Goal: Task Accomplishment & Management: Use online tool/utility

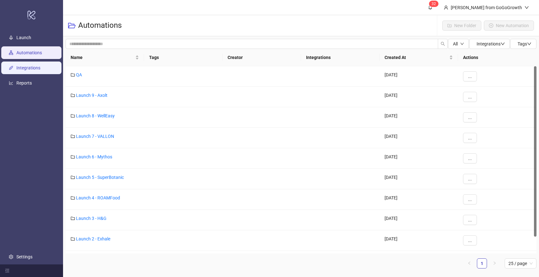
click at [39, 67] on link "Integrations" at bounding box center [28, 67] width 24 height 5
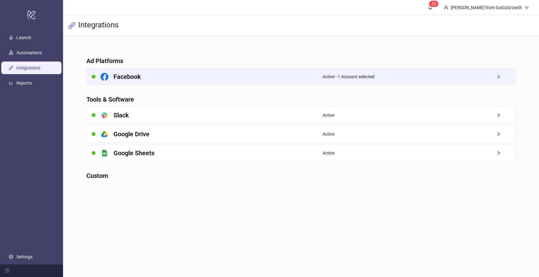
click at [140, 77] on h4 "Facebook" at bounding box center [126, 76] width 27 height 9
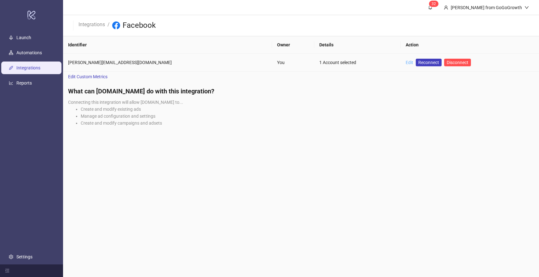
click at [406, 62] on link "Edit" at bounding box center [410, 62] width 8 height 5
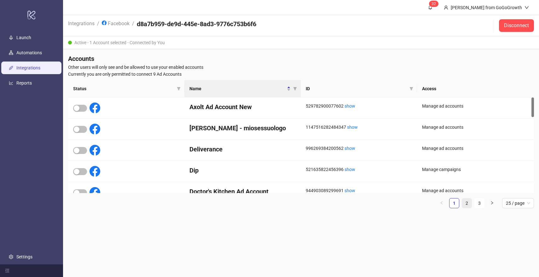
click at [468, 203] on link "2" at bounding box center [466, 202] width 9 height 9
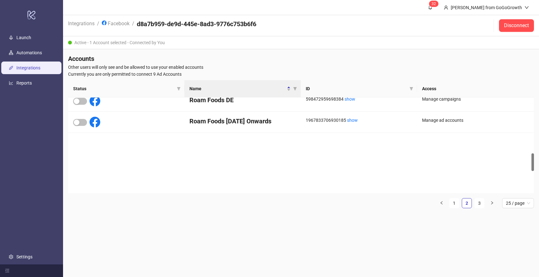
scroll to position [433, 0]
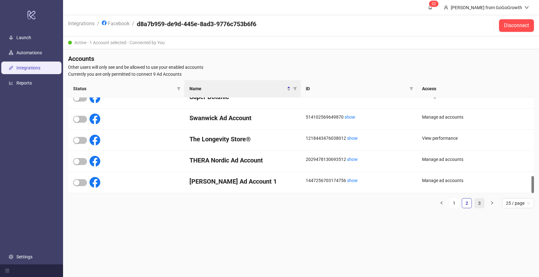
click at [479, 203] on link "3" at bounding box center [479, 202] width 9 height 9
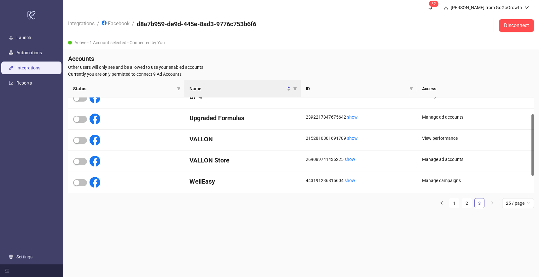
scroll to position [26, 0]
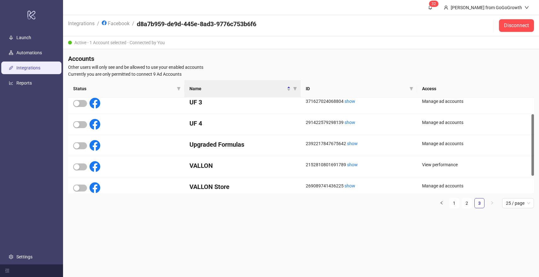
click at [472, 203] on ul "1 2 3 25 / page" at bounding box center [301, 203] width 466 height 10
click at [469, 203] on link "2" at bounding box center [466, 202] width 9 height 9
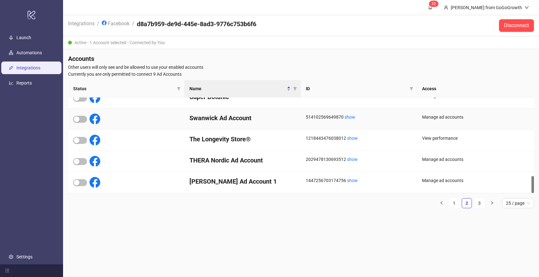
scroll to position [421, 0]
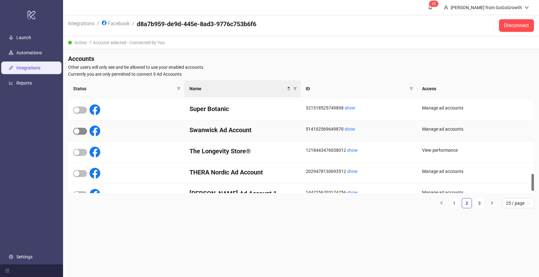
click at [77, 131] on div "button" at bounding box center [77, 131] width 6 height 6
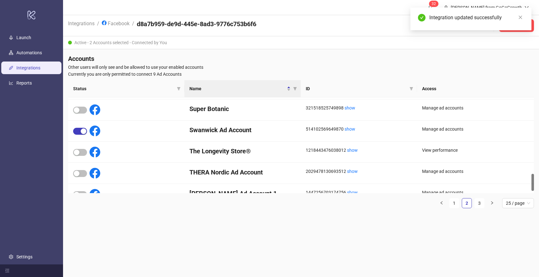
click at [280, 233] on main "3 2 [PERSON_NAME] from GoGoGrowth Integrations / Facebook / d8a7b959-de9d-445e-…" at bounding box center [301, 138] width 476 height 277
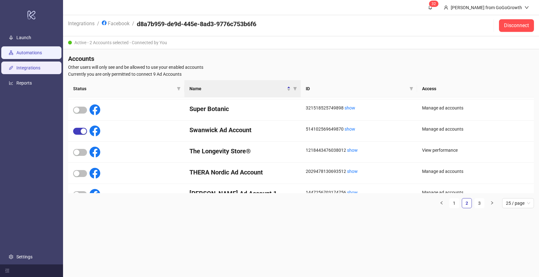
click at [30, 54] on link "Automations" at bounding box center [29, 52] width 26 height 5
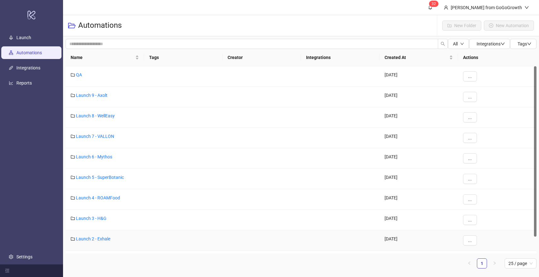
scroll to position [18, 0]
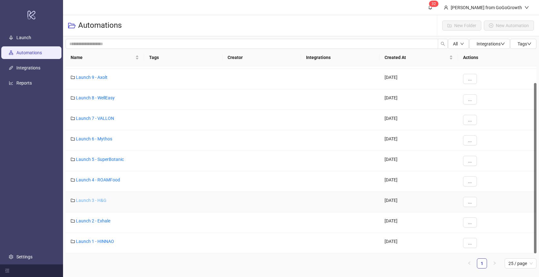
click at [97, 200] on link "Launch 3 - H&G" at bounding box center [91, 200] width 31 height 5
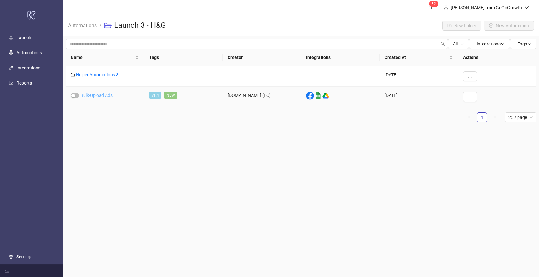
click at [99, 96] on link "Bulk-Upload Ads" at bounding box center [96, 95] width 32 height 5
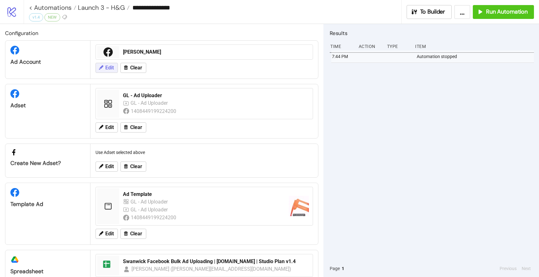
click at [107, 65] on span "Edit" at bounding box center [109, 68] width 9 height 6
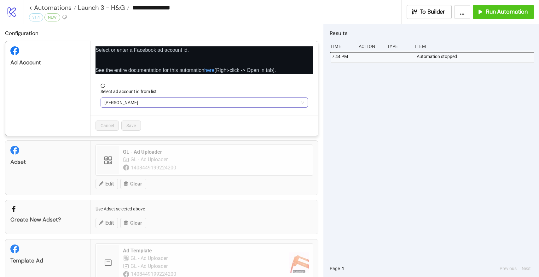
click at [132, 104] on span "[PERSON_NAME]" at bounding box center [204, 102] width 200 height 9
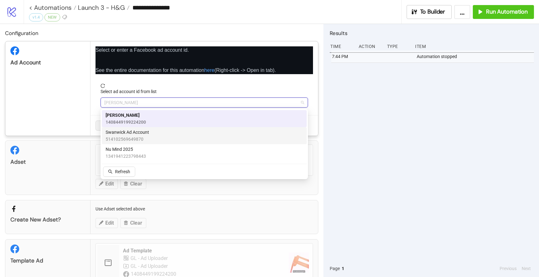
click at [131, 135] on span "Swanwick Ad Account" at bounding box center [128, 132] width 44 height 7
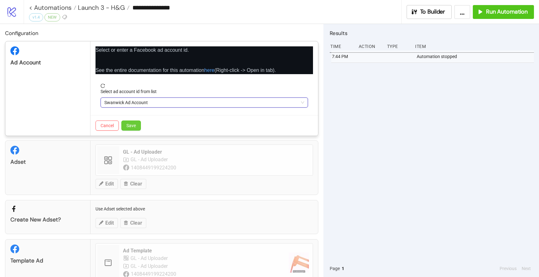
click at [134, 122] on button "Save" at bounding box center [131, 125] width 20 height 10
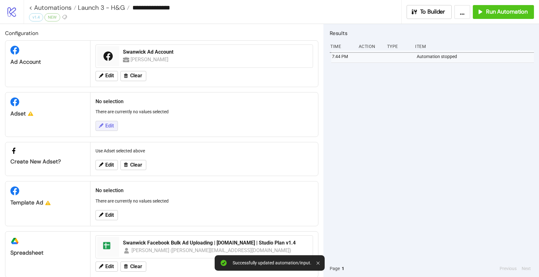
click at [109, 122] on button "Edit" at bounding box center [107, 126] width 22 height 10
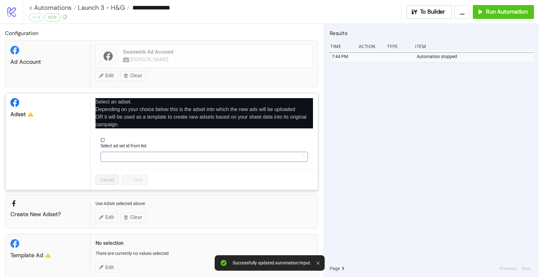
click at [142, 154] on input "Select ad set id from list" at bounding box center [201, 156] width 194 height 9
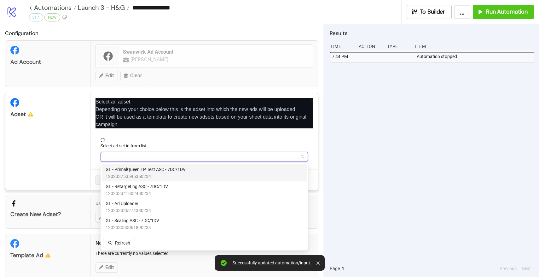
type input "*"
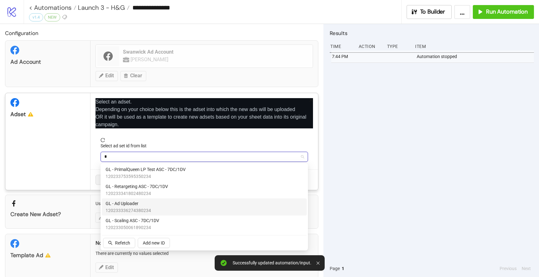
click at [130, 201] on span "GL - Ad Uploader" at bounding box center [128, 203] width 45 height 7
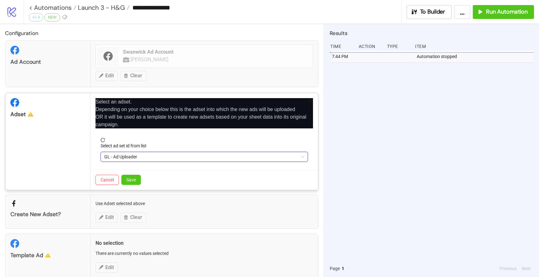
click at [133, 186] on div "Cancel Save" at bounding box center [204, 179] width 228 height 20
click at [133, 183] on button "Save" at bounding box center [131, 180] width 20 height 10
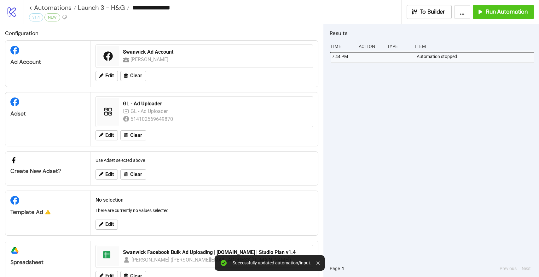
scroll to position [20, 0]
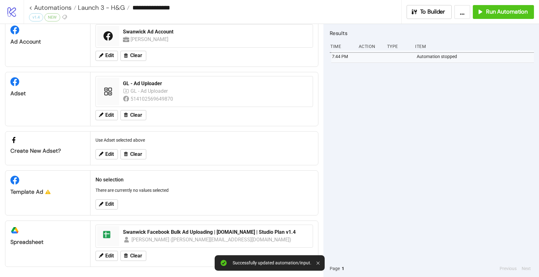
click at [111, 210] on div "Edit" at bounding box center [204, 204] width 223 height 16
click at [112, 204] on span "Edit" at bounding box center [109, 204] width 9 height 6
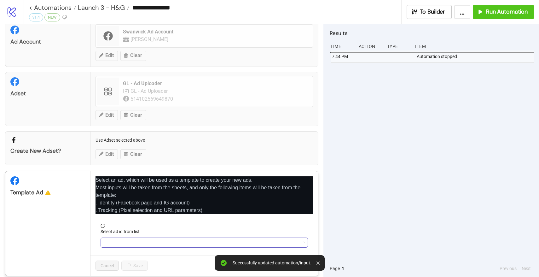
click at [140, 239] on input "Select ad id from list" at bounding box center [201, 242] width 194 height 9
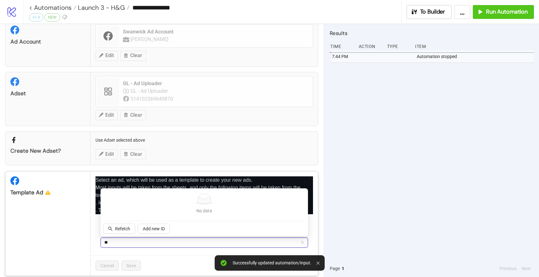
type input "***"
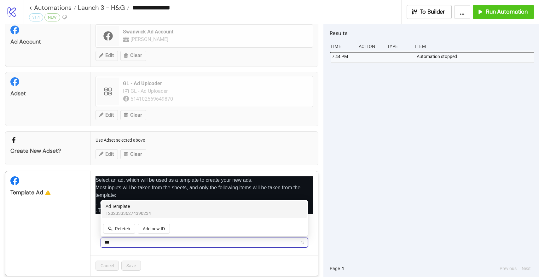
click at [136, 214] on span "120233336274390234" at bounding box center [128, 213] width 45 height 7
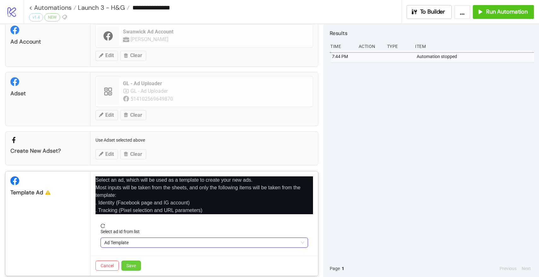
click at [133, 261] on button "Save" at bounding box center [131, 265] width 20 height 10
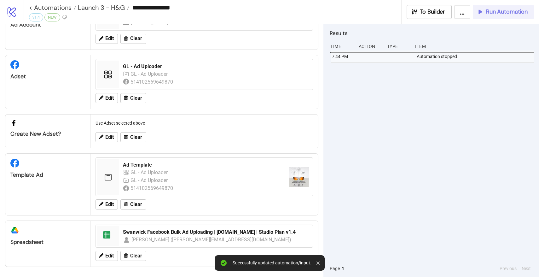
click at [491, 18] on button "Run Automation" at bounding box center [503, 12] width 61 height 14
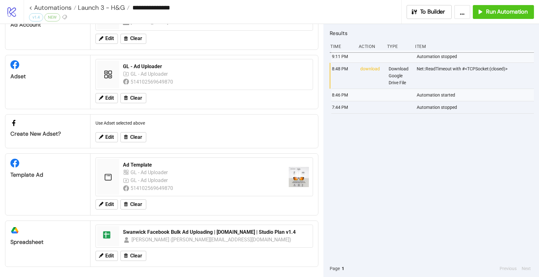
scroll to position [0, 0]
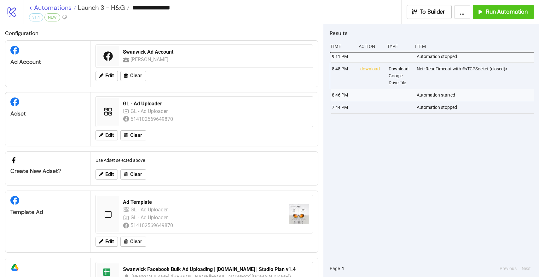
click at [54, 7] on link "< Automations" at bounding box center [52, 7] width 47 height 6
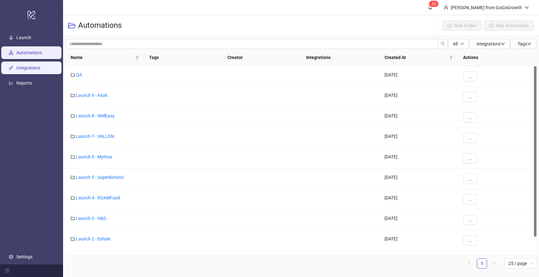
click at [25, 69] on link "Integrations" at bounding box center [28, 67] width 24 height 5
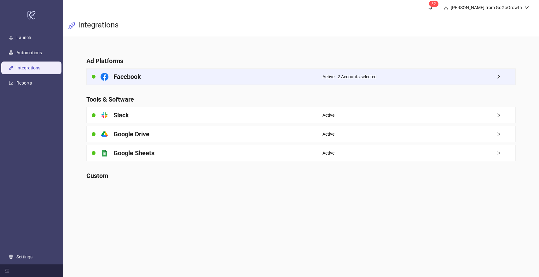
click at [134, 71] on div "Facebook" at bounding box center [205, 77] width 236 height 16
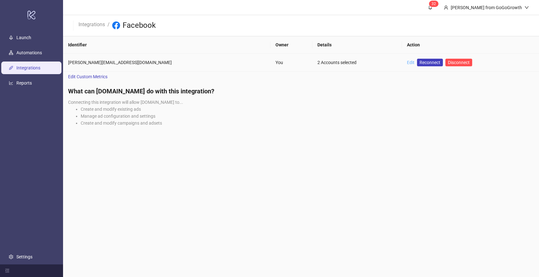
click at [407, 62] on link "Edit" at bounding box center [411, 62] width 8 height 5
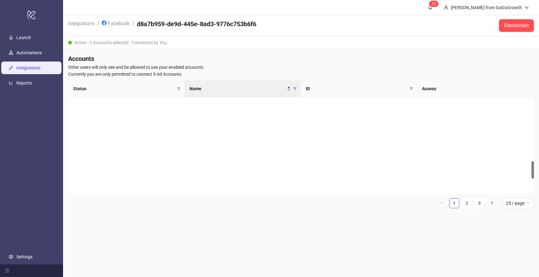
scroll to position [439, 0]
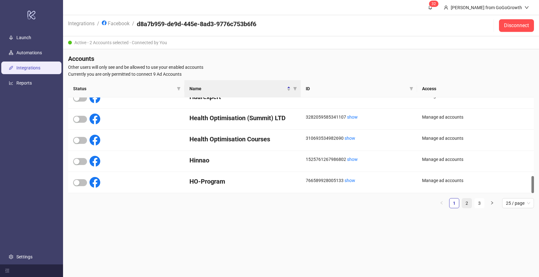
click at [468, 203] on link "2" at bounding box center [466, 202] width 9 height 9
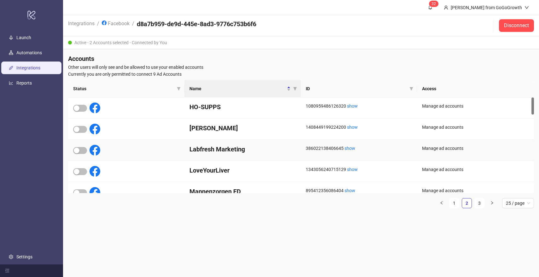
scroll to position [19, 0]
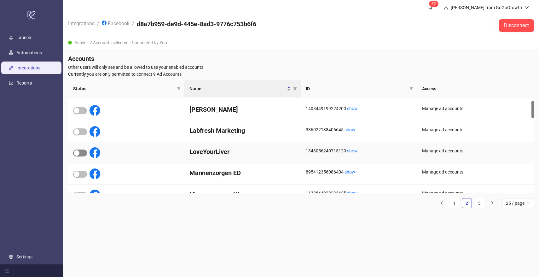
click at [83, 153] on span "button" at bounding box center [80, 152] width 14 height 7
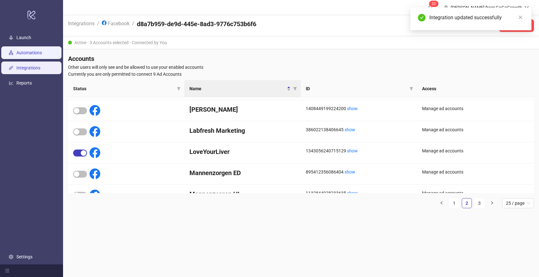
click at [20, 54] on link "Automations" at bounding box center [29, 52] width 26 height 5
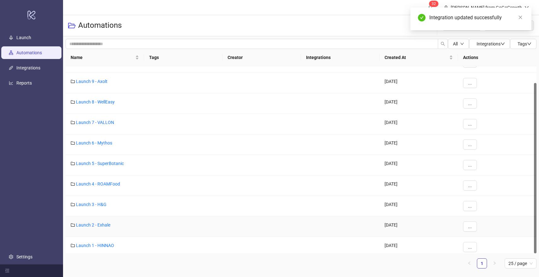
scroll to position [18, 0]
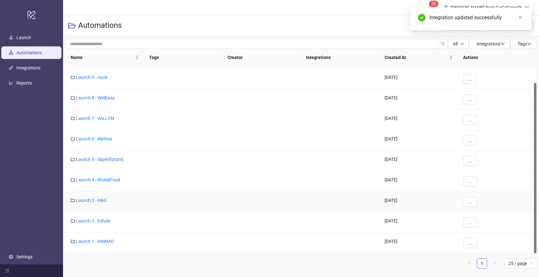
click at [98, 199] on link "Launch 3 - H&G" at bounding box center [91, 200] width 31 height 5
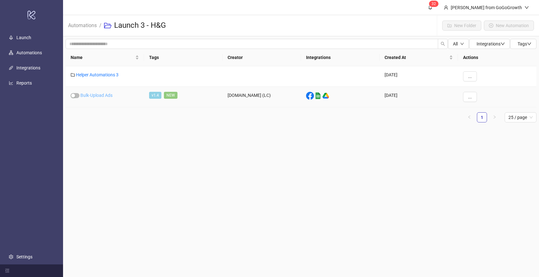
click at [99, 95] on link "Bulk-Upload Ads" at bounding box center [96, 95] width 32 height 5
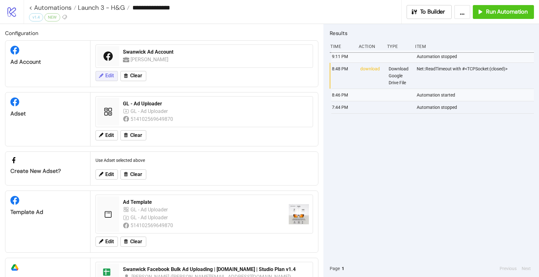
click at [107, 73] on span "Edit" at bounding box center [109, 76] width 9 height 6
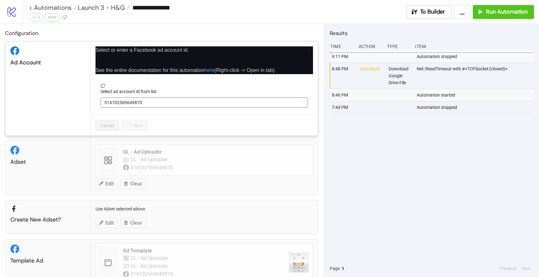
click at [147, 106] on span "514102569649870" at bounding box center [204, 102] width 200 height 9
click at [147, 105] on span "Swanwick Ad Account" at bounding box center [204, 102] width 200 height 9
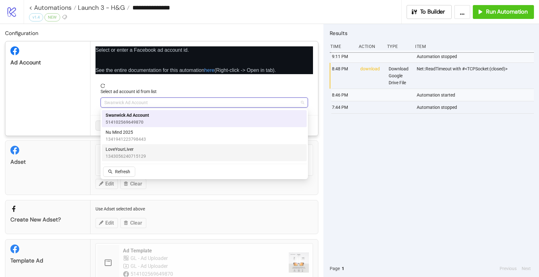
click at [128, 150] on span "LoveYourLiver" at bounding box center [126, 149] width 40 height 7
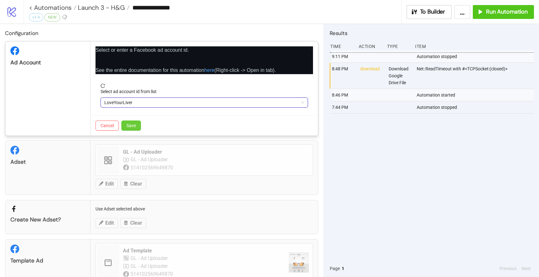
click at [136, 128] on span "Save" at bounding box center [130, 125] width 9 height 5
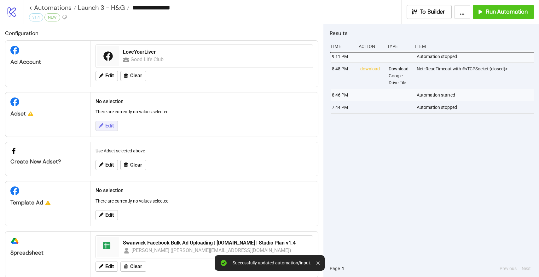
click at [109, 125] on span "Edit" at bounding box center [109, 126] width 9 height 6
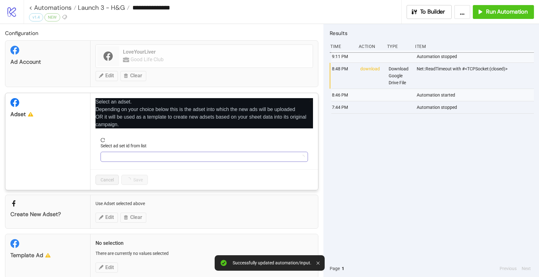
click at [128, 155] on input "Select ad set id from list" at bounding box center [201, 156] width 194 height 9
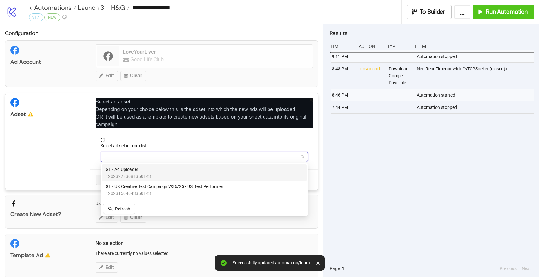
click at [129, 173] on span "120232783081350143" at bounding box center [128, 176] width 45 height 7
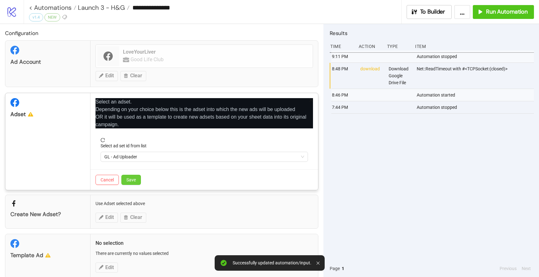
click at [133, 182] on span "Save" at bounding box center [130, 179] width 9 height 5
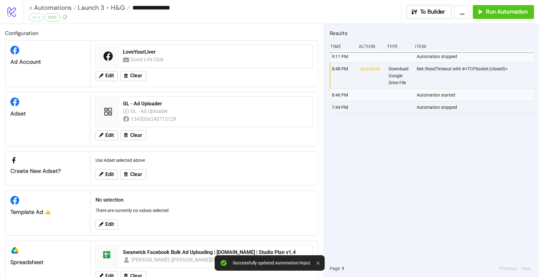
scroll to position [20, 0]
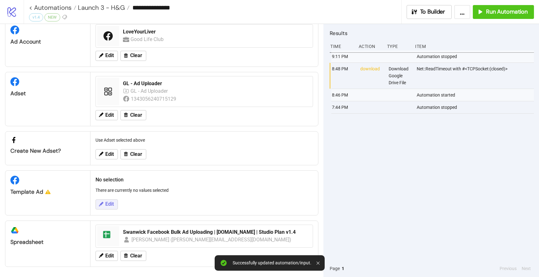
click at [108, 202] on span "Edit" at bounding box center [109, 204] width 9 height 6
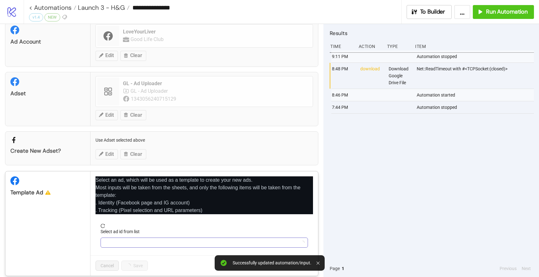
click at [123, 238] on input "Select ad id from list" at bounding box center [201, 242] width 194 height 9
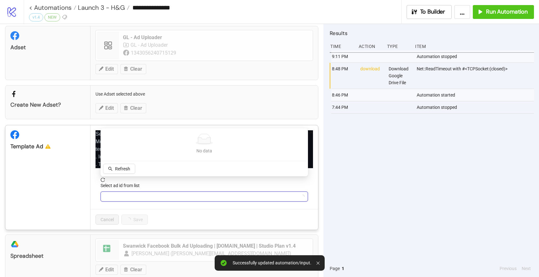
scroll to position [80, 0]
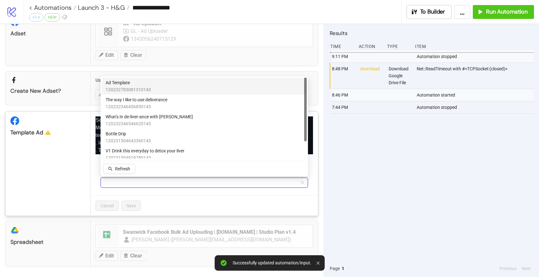
click at [127, 84] on span "Ad Template" at bounding box center [128, 82] width 45 height 7
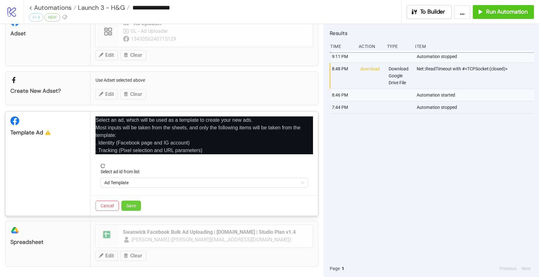
click at [138, 203] on button "Save" at bounding box center [131, 206] width 20 height 10
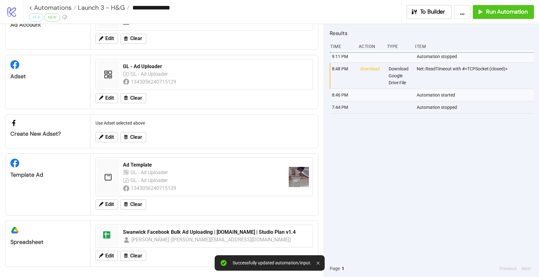
scroll to position [37, 0]
click at [108, 255] on span "Edit" at bounding box center [109, 256] width 9 height 6
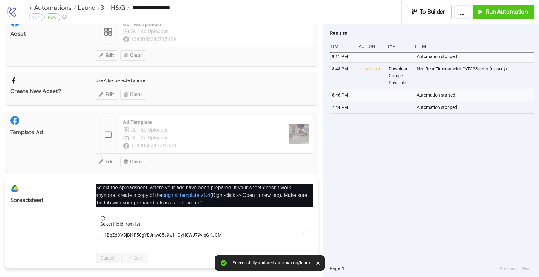
scroll to position [81, 0]
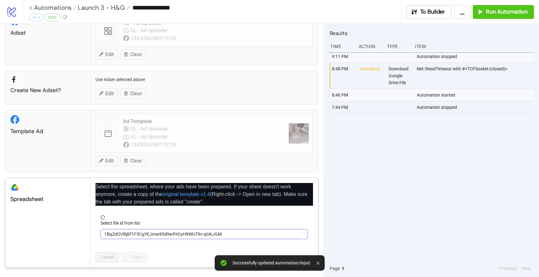
click at [114, 233] on span "1BqZdOVBjBf1F5CgYEJmw85d9wfHOyH8WU79v-qGKJGM" at bounding box center [204, 233] width 200 height 9
click at [114, 233] on span "Swanwick Facebook Bulk Ad Uploading | [DOMAIN_NAME] | Studio Plan v1.4" at bounding box center [204, 233] width 200 height 9
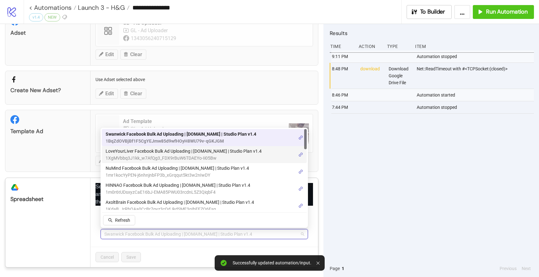
click at [131, 154] on span "1XgMVbbq3J1kk_w7AfQg3_FDX9rBuW6TDAEYo-Ii05Bw" at bounding box center [184, 157] width 156 height 7
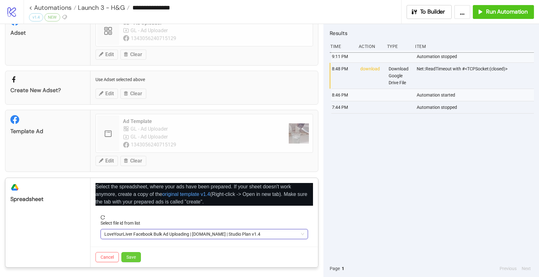
click at [129, 258] on span "Save" at bounding box center [130, 256] width 9 height 5
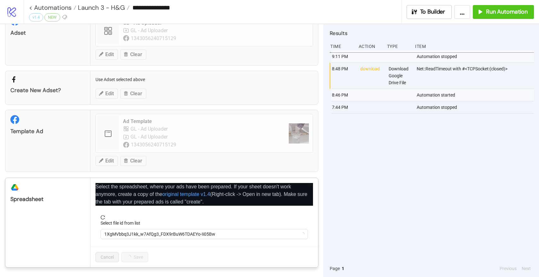
scroll to position [37, 0]
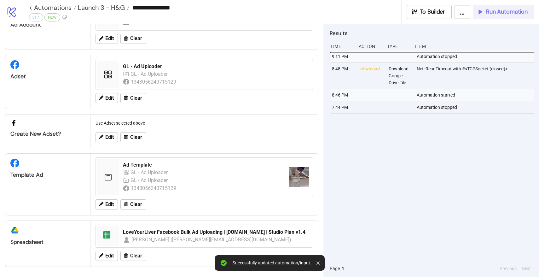
click at [493, 17] on button "Run Automation" at bounding box center [503, 12] width 61 height 14
